Goal: Transaction & Acquisition: Purchase product/service

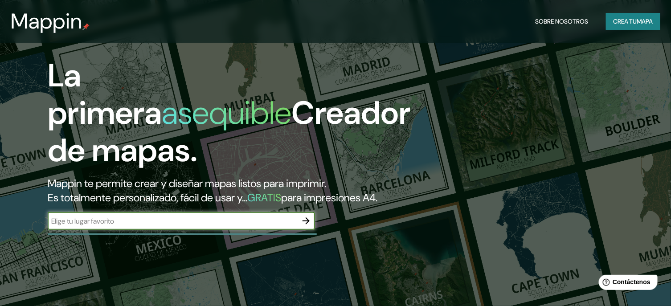
scroll to position [119, 0]
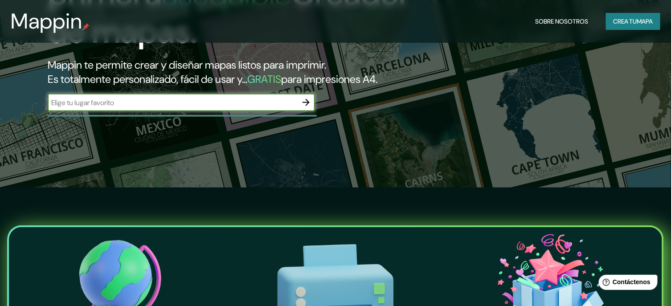
click at [222, 108] on input "text" at bounding box center [173, 103] width 250 height 10
type input "[GEOGRAPHIC_DATA]"
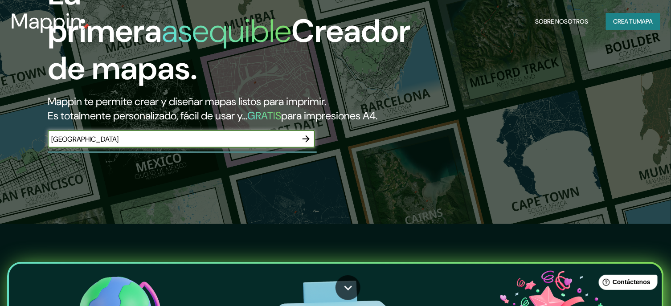
scroll to position [0, 0]
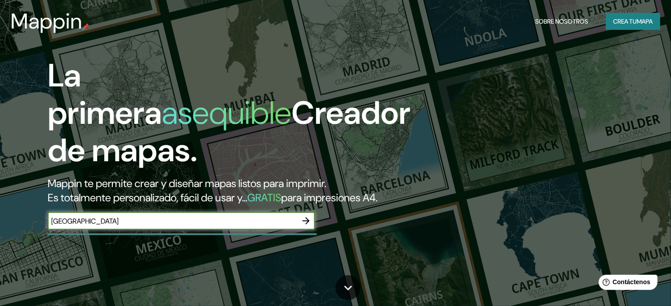
click at [646, 24] on font "mapa" at bounding box center [645, 21] width 16 height 8
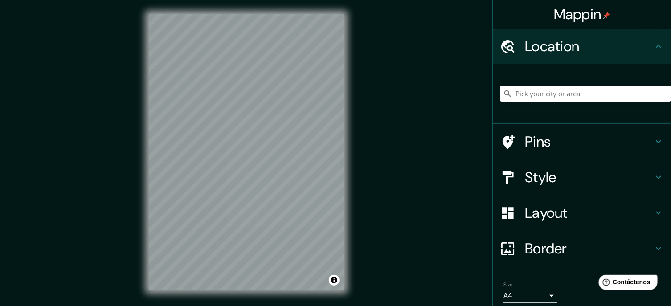
scroll to position [34, 0]
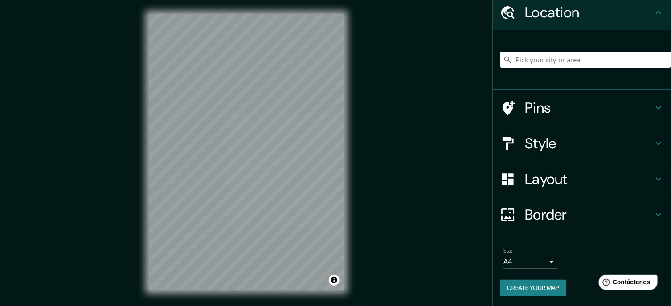
click at [543, 262] on body "Mappin Location Pins Style Layout Border Choose a border. Hint : you can make l…" at bounding box center [335, 153] width 671 height 306
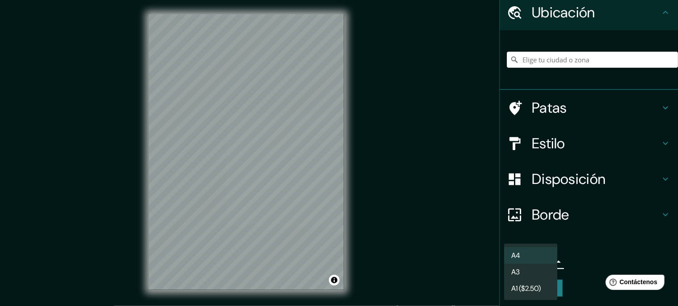
click at [533, 254] on li "A4" at bounding box center [530, 255] width 53 height 16
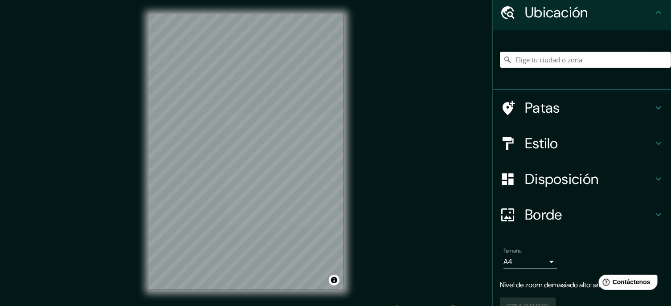
click at [561, 58] on input "Elige tu ciudad o zona" at bounding box center [585, 60] width 171 height 16
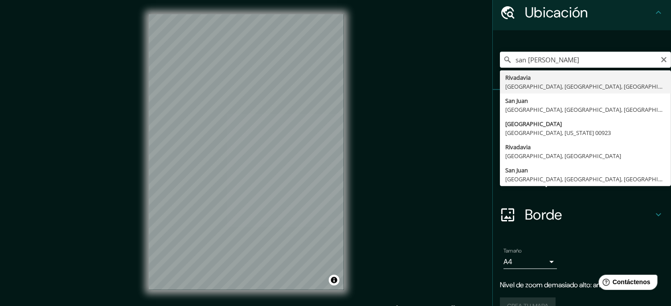
type input "Rivadavia, [GEOGRAPHIC_DATA], [GEOGRAPHIC_DATA], [GEOGRAPHIC_DATA]"
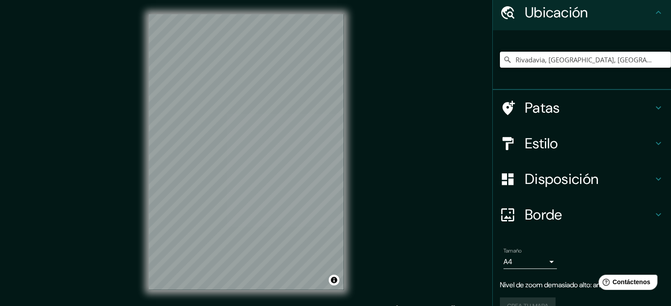
scroll to position [0, 0]
click at [586, 221] on h4 "Borde" at bounding box center [589, 215] width 128 height 18
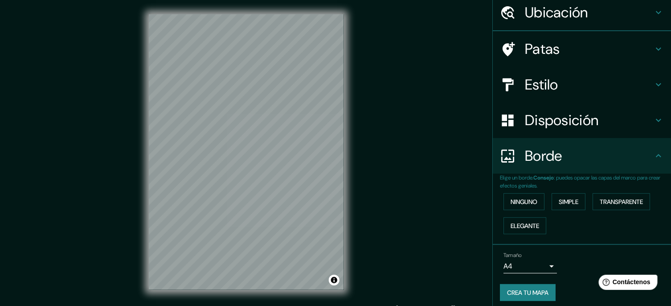
scroll to position [34, 0]
click at [613, 196] on font "Transparente" at bounding box center [621, 202] width 43 height 12
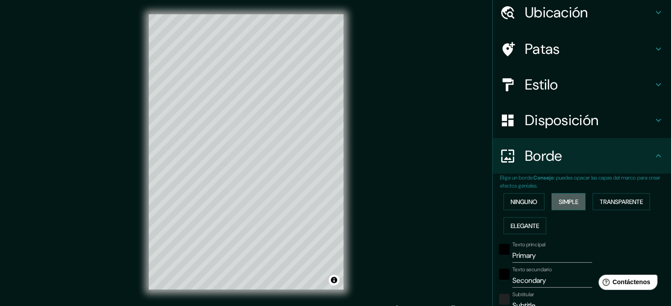
drag, startPoint x: 564, startPoint y: 203, endPoint x: 552, endPoint y: 208, distance: 12.0
click at [564, 204] on font "Simple" at bounding box center [569, 202] width 20 height 8
click at [518, 222] on font "Elegante" at bounding box center [525, 226] width 29 height 8
click at [511, 201] on font "Ninguno" at bounding box center [524, 202] width 27 height 8
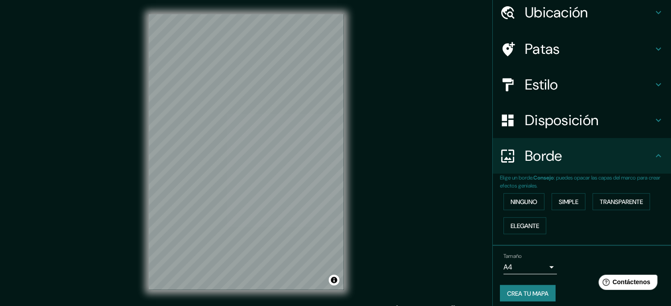
click at [571, 152] on h4 "Borde" at bounding box center [589, 156] width 128 height 18
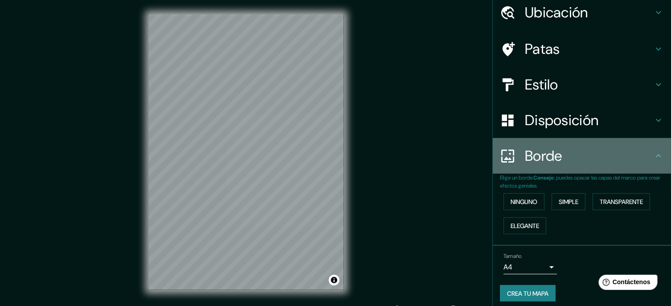
click at [658, 159] on div "Borde" at bounding box center [582, 156] width 178 height 36
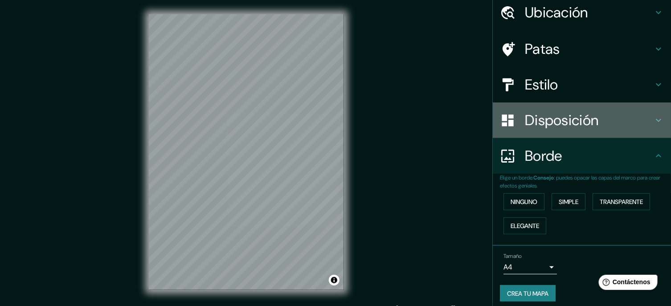
click at [655, 122] on icon at bounding box center [658, 120] width 11 height 11
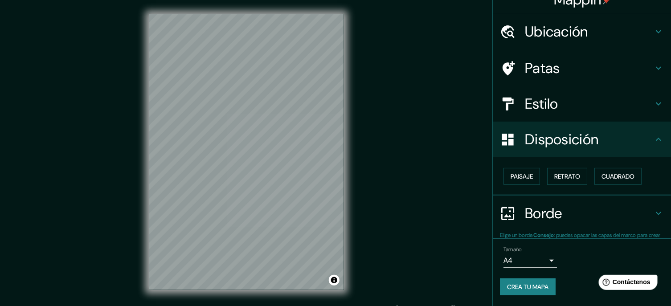
scroll to position [13, 0]
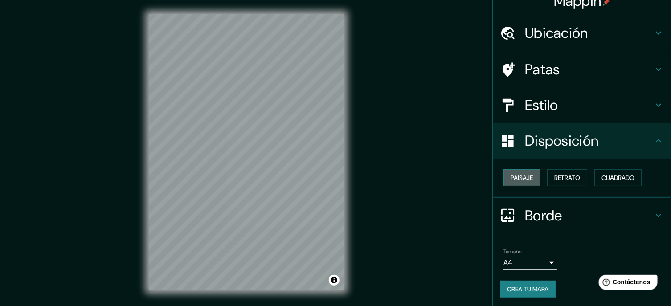
drag, startPoint x: 522, startPoint y: 176, endPoint x: 527, endPoint y: 174, distance: 5.1
click at [523, 175] on font "Paisaje" at bounding box center [522, 178] width 22 height 8
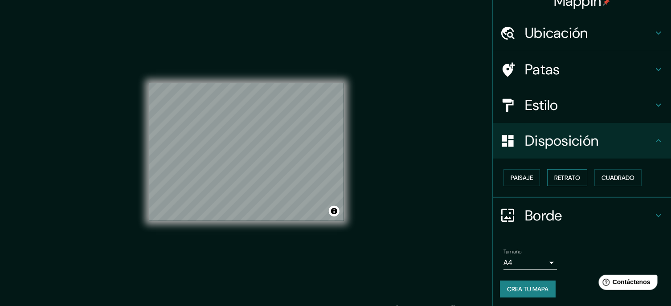
click at [556, 182] on font "Retrato" at bounding box center [567, 178] width 26 height 12
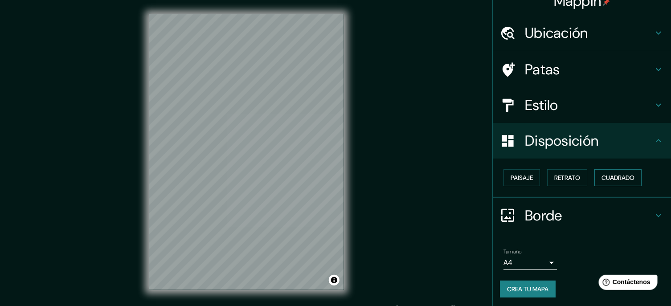
click at [618, 177] on font "Cuadrado" at bounding box center [617, 178] width 33 height 8
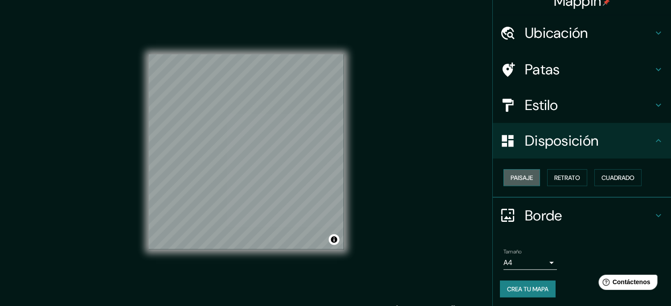
click at [522, 177] on font "Paisaje" at bounding box center [522, 178] width 22 height 8
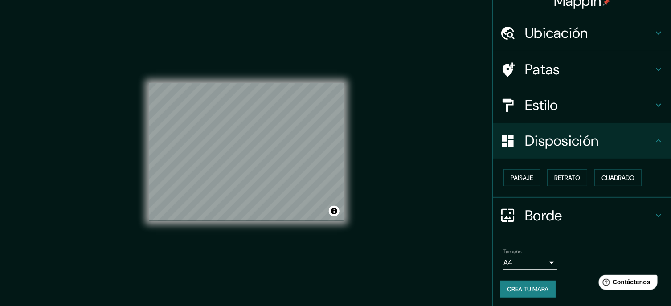
click at [608, 144] on h4 "Disposición" at bounding box center [589, 141] width 128 height 18
click at [645, 138] on h4 "Disposición" at bounding box center [589, 141] width 128 height 18
click at [653, 141] on icon at bounding box center [658, 140] width 11 height 11
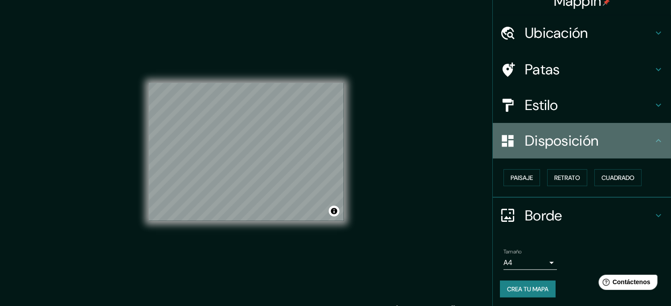
click at [656, 134] on div "Disposición" at bounding box center [582, 141] width 178 height 36
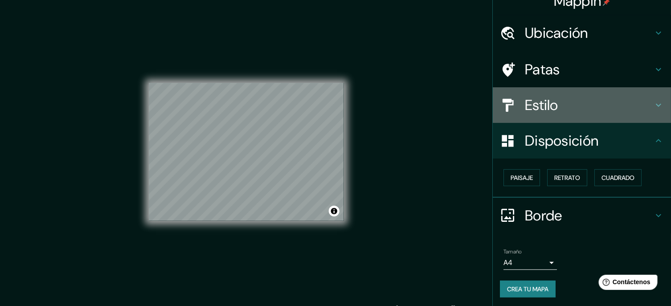
click at [658, 103] on div "Estilo" at bounding box center [582, 105] width 178 height 36
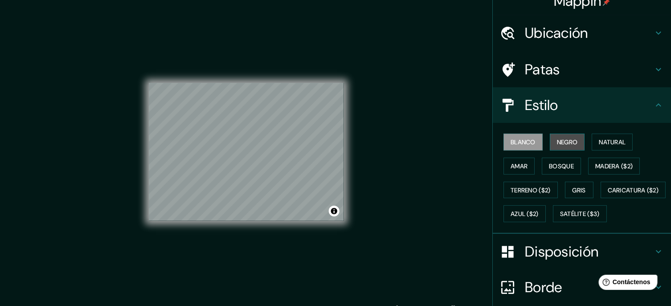
click at [562, 145] on font "Negro" at bounding box center [567, 142] width 21 height 8
click at [603, 141] on font "Natural" at bounding box center [612, 142] width 27 height 8
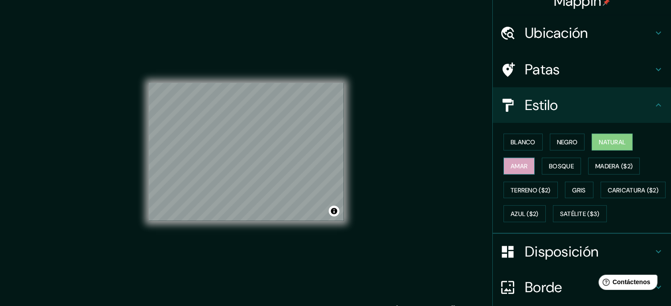
click at [503, 165] on button "Amar" at bounding box center [518, 166] width 31 height 17
click at [551, 168] on font "Bosque" at bounding box center [561, 166] width 25 height 8
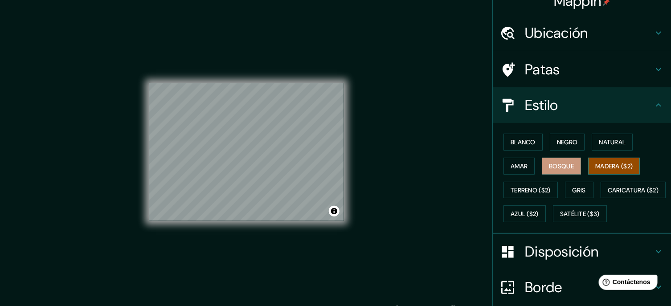
click at [595, 167] on font "Madera ($2)" at bounding box center [613, 166] width 37 height 8
click at [547, 188] on button "Terreno ($2)" at bounding box center [530, 190] width 54 height 17
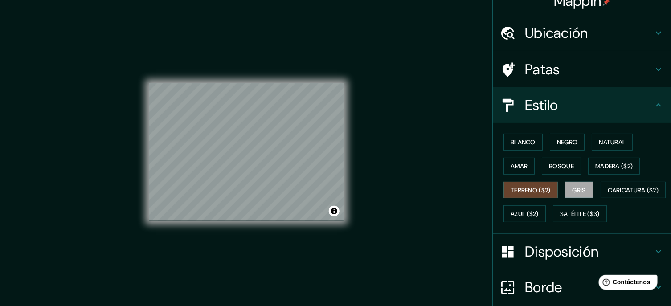
click at [567, 194] on button "Gris" at bounding box center [579, 190] width 29 height 17
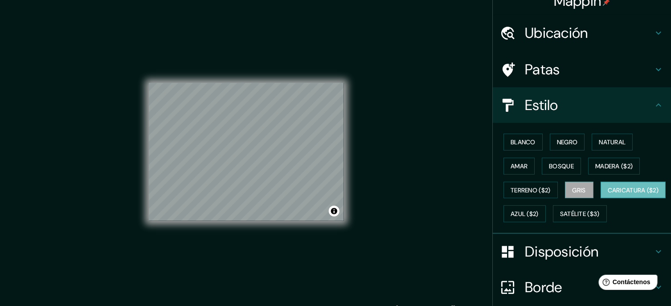
click at [608, 194] on font "Caricatura ($2)" at bounding box center [633, 190] width 51 height 8
click at [539, 214] on font "Azul ($2)" at bounding box center [525, 214] width 28 height 8
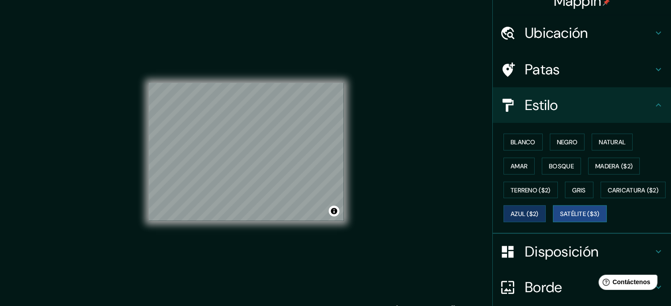
click at [560, 218] on font "Satélite ($3)" at bounding box center [580, 214] width 40 height 8
click at [572, 146] on font "Negro" at bounding box center [567, 142] width 21 height 12
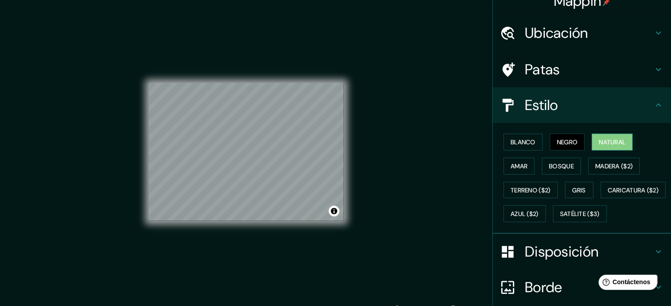
click at [619, 142] on font "Natural" at bounding box center [612, 142] width 27 height 8
click at [663, 96] on div "Estilo" at bounding box center [582, 105] width 178 height 36
click at [659, 72] on div "Patas" at bounding box center [582, 70] width 178 height 36
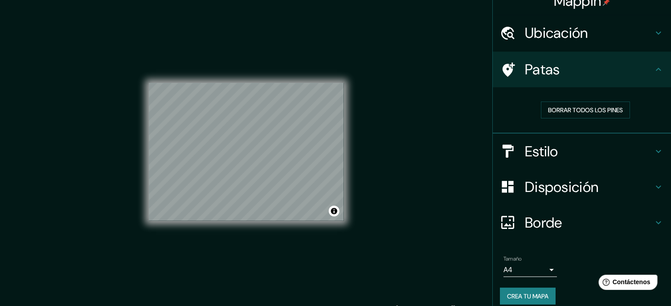
click at [659, 72] on div "Patas" at bounding box center [582, 70] width 178 height 36
click at [650, 43] on div "Ubicación" at bounding box center [582, 33] width 178 height 36
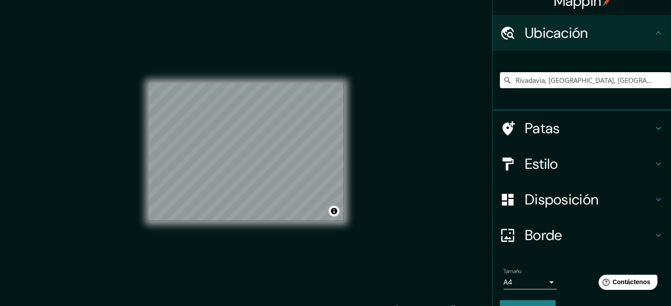
click at [650, 42] on div "Ubicación" at bounding box center [582, 33] width 178 height 36
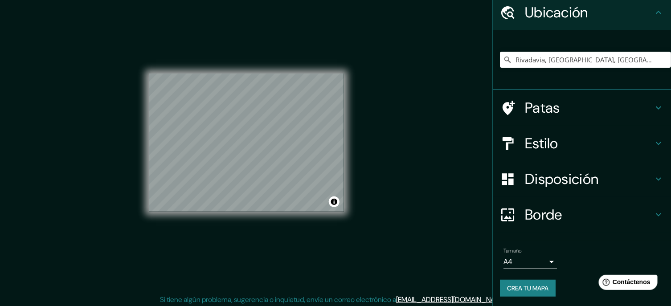
scroll to position [12, 0]
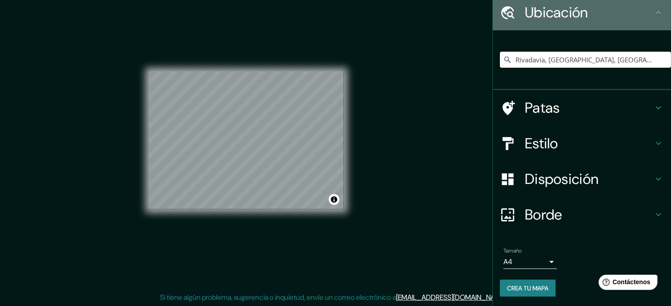
click at [659, 11] on div "Ubicación" at bounding box center [582, 13] width 178 height 36
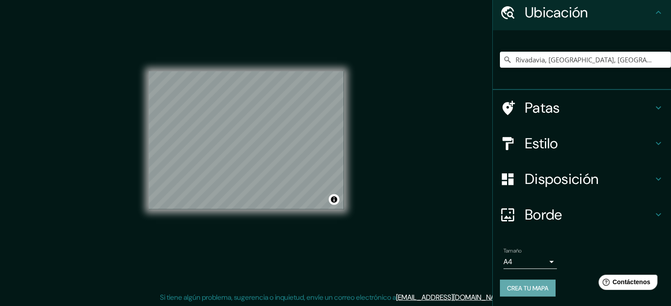
click at [529, 289] on font "Crea tu mapa" at bounding box center [527, 288] width 41 height 8
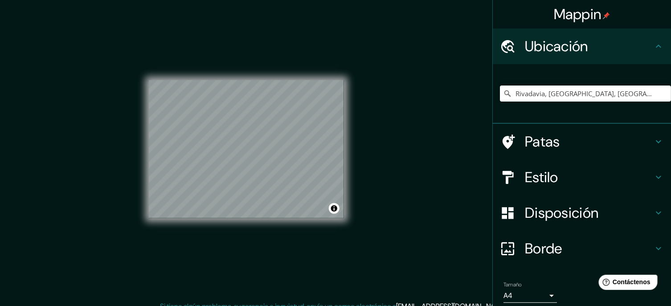
scroll to position [0, 0]
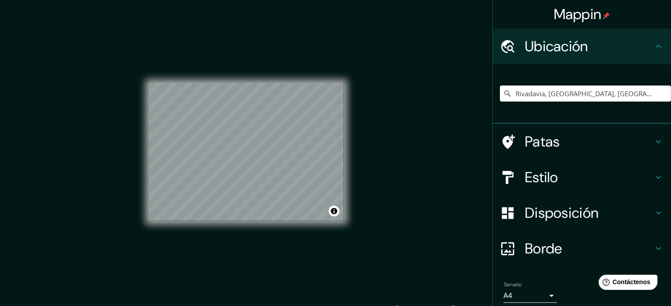
click at [655, 43] on icon at bounding box center [658, 46] width 11 height 11
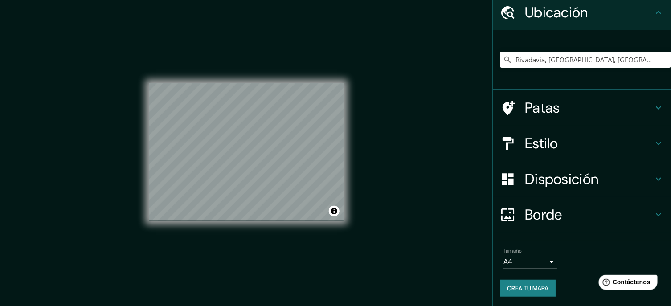
click at [653, 209] on icon at bounding box center [658, 214] width 11 height 11
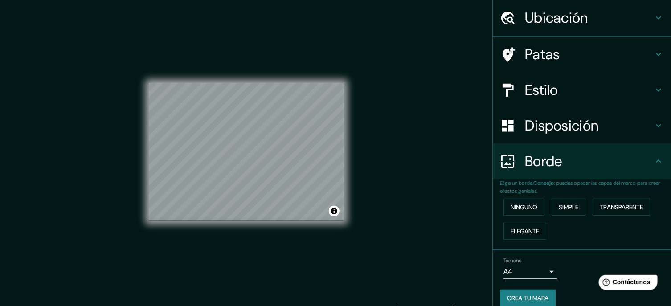
scroll to position [34, 0]
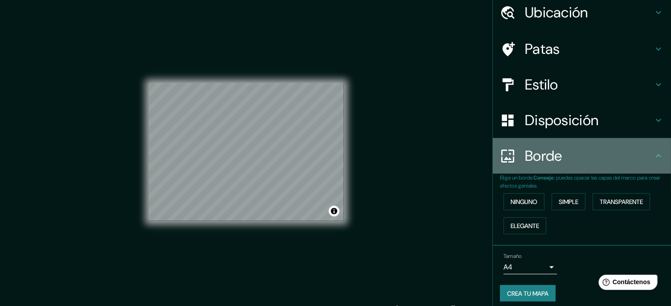
click at [653, 152] on icon at bounding box center [658, 156] width 11 height 11
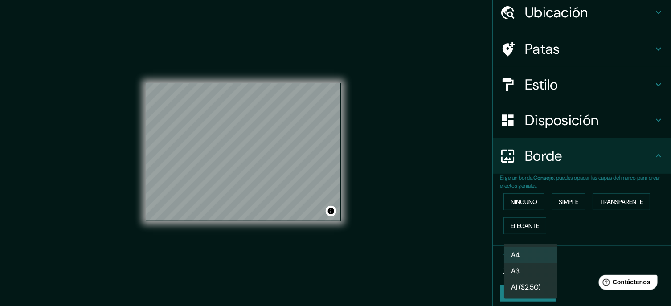
click at [544, 265] on body "Mappin Ubicación Rivadavia, [GEOGRAPHIC_DATA], [GEOGRAPHIC_DATA], [GEOGRAPHIC_D…" at bounding box center [335, 153] width 671 height 306
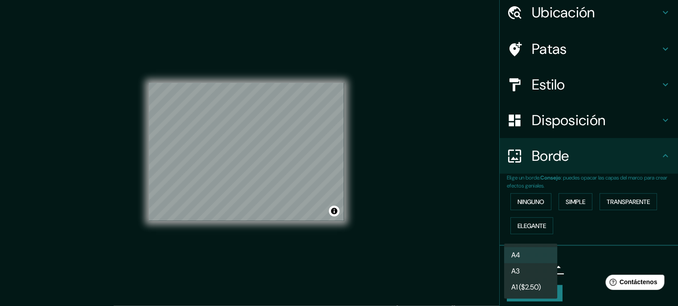
click at [574, 263] on div at bounding box center [339, 153] width 678 height 306
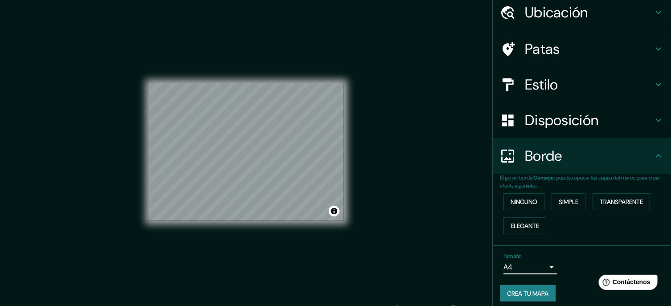
click at [546, 294] on button "Crea tu mapa" at bounding box center [528, 293] width 56 height 17
click at [331, 209] on button "Activar o desactivar atribución" at bounding box center [334, 211] width 11 height 11
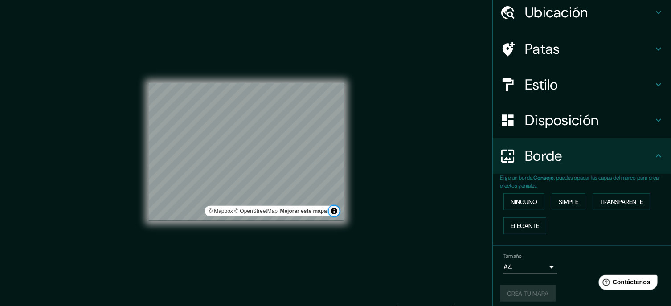
click at [331, 209] on button "Activar o desactivar atribución" at bounding box center [334, 211] width 11 height 11
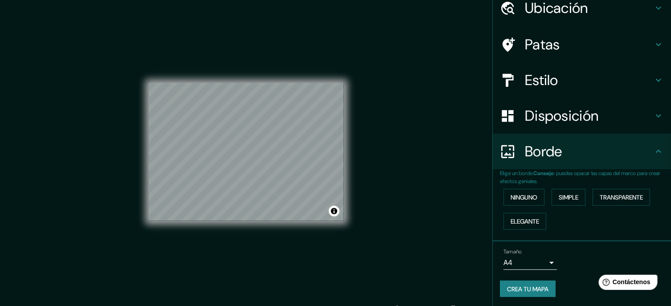
scroll to position [0, 0]
